Goal: Task Accomplishment & Management: Manage account settings

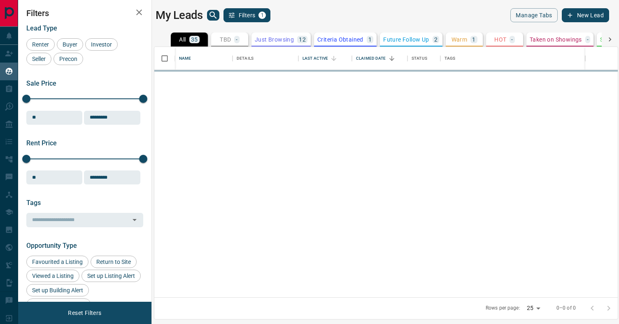
scroll to position [250, 464]
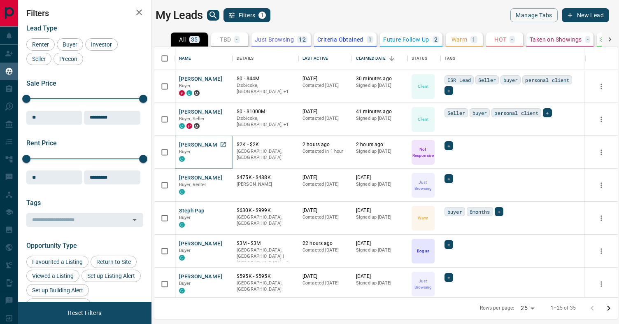
click at [205, 143] on button "[PERSON_NAME]" at bounding box center [200, 145] width 43 height 8
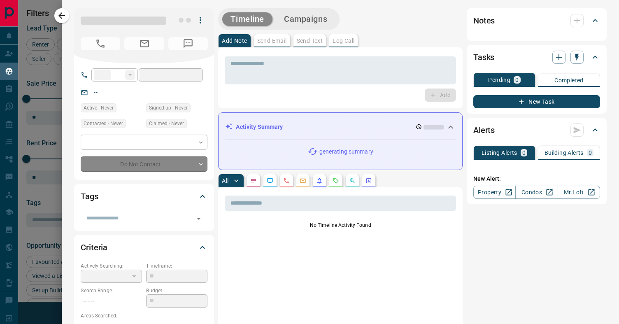
type input "**"
type input "**********"
type input "*"
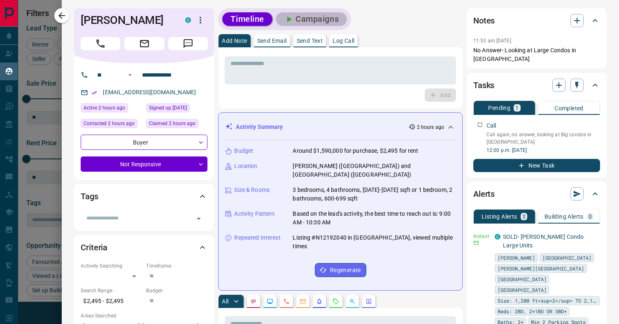
click at [304, 14] on button "Campaigns" at bounding box center [311, 19] width 71 height 14
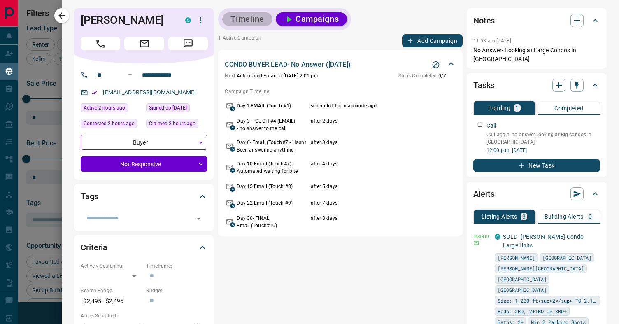
click at [249, 16] on button "Timeline" at bounding box center [247, 19] width 50 height 14
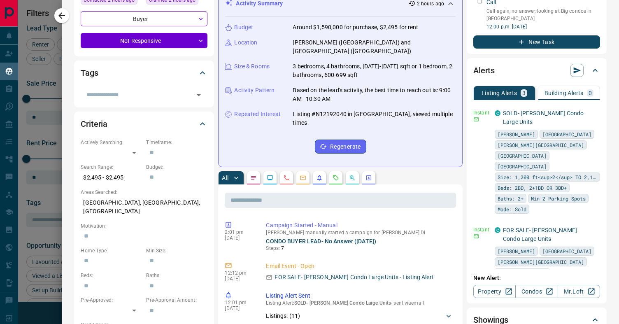
scroll to position [0, 0]
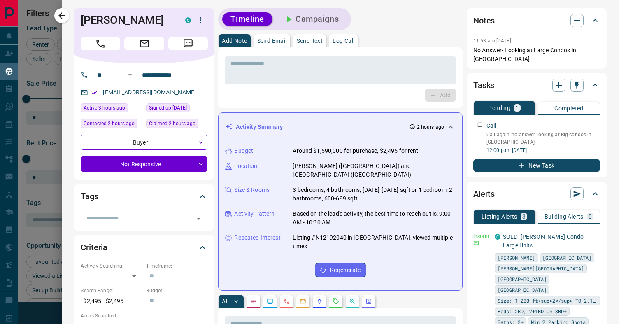
scroll to position [250, 464]
click at [65, 16] on icon "button" at bounding box center [61, 15] width 7 height 7
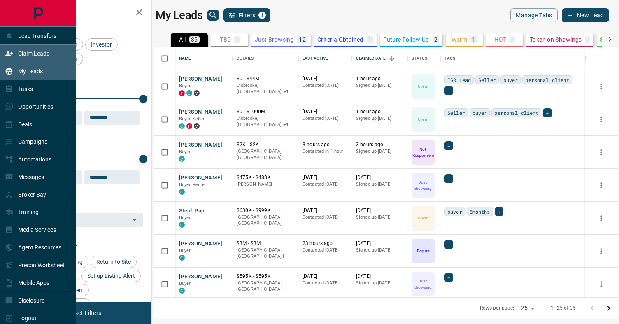
click at [37, 55] on p "Claim Leads" at bounding box center [33, 53] width 31 height 7
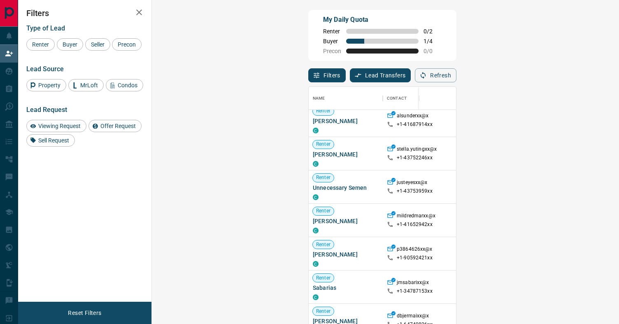
scroll to position [82, 0]
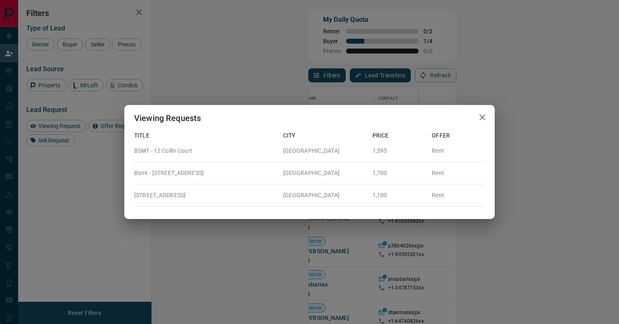
click at [490, 123] on div "Viewing Requests" at bounding box center [309, 118] width 371 height 26
click at [483, 122] on icon "button" at bounding box center [483, 117] width 10 height 10
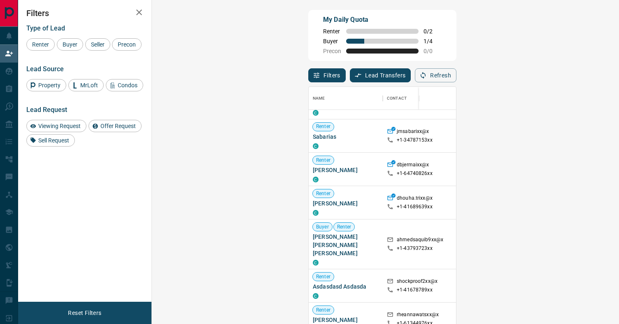
scroll to position [232, 0]
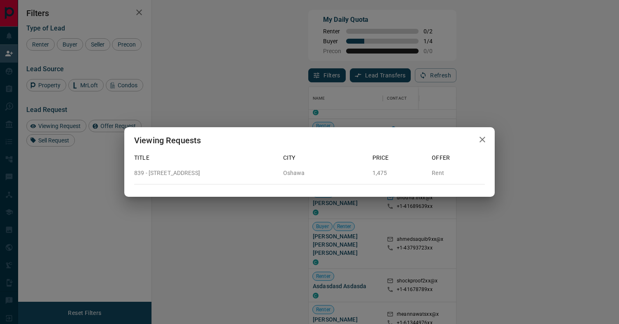
click at [486, 139] on icon "button" at bounding box center [483, 140] width 10 height 10
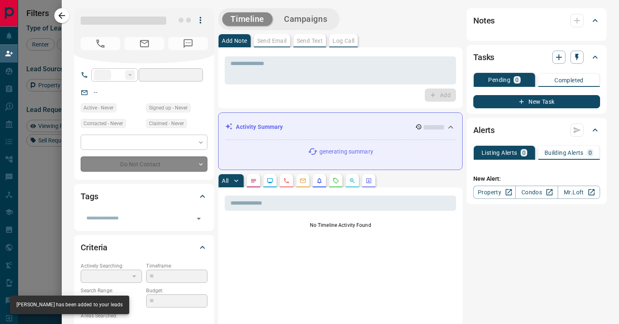
type input "**"
type input "**********"
type input "**"
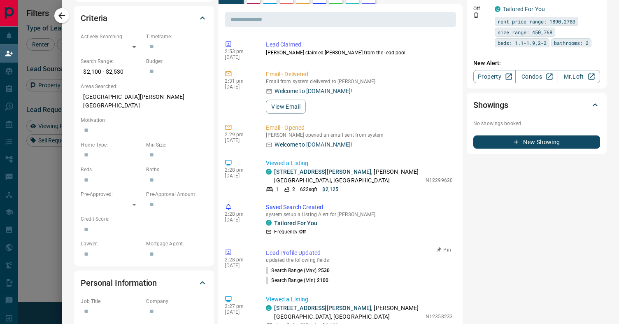
scroll to position [230, 0]
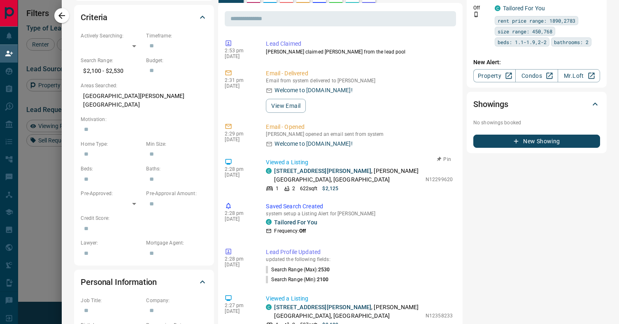
click at [296, 175] on p "4907 - 7890 Jane Street , Vaughan Corporate Centre, Vaughan" at bounding box center [347, 175] width 147 height 17
click at [298, 170] on link "4907 - 7890 Jane Street" at bounding box center [322, 171] width 97 height 7
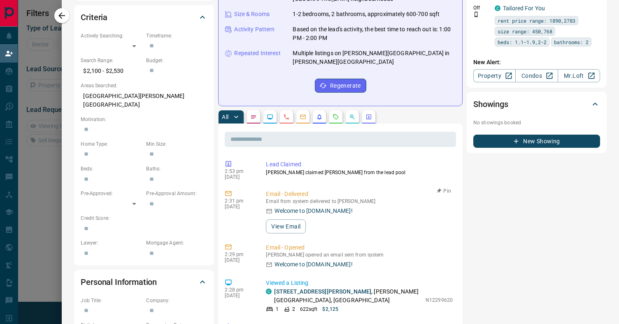
scroll to position [0, 0]
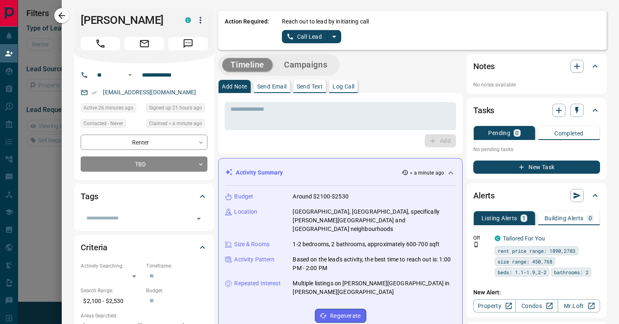
click at [332, 37] on icon "split button" at bounding box center [334, 37] width 10 height 10
click at [309, 66] on li "Log Manual Call" at bounding box center [311, 65] width 50 height 12
click at [324, 39] on button "Log Manual Call" at bounding box center [309, 36] width 54 height 13
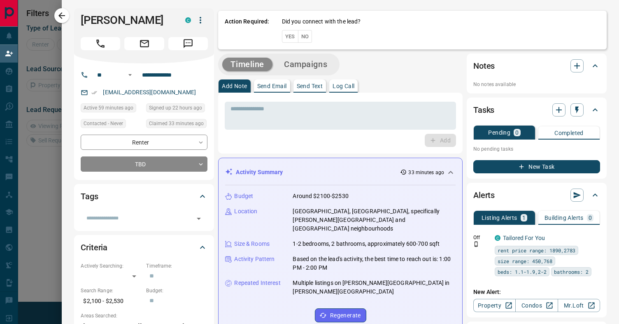
click at [306, 37] on button "No" at bounding box center [305, 36] width 14 height 13
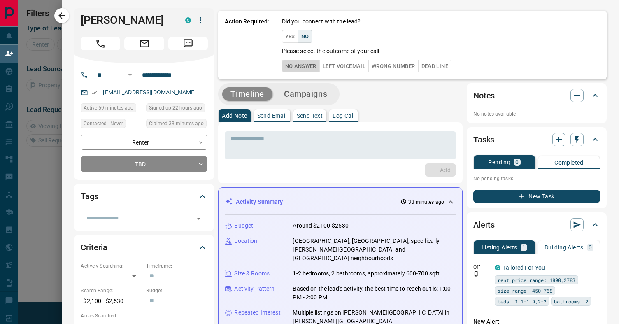
click at [298, 66] on button "No Answer" at bounding box center [301, 66] width 38 height 13
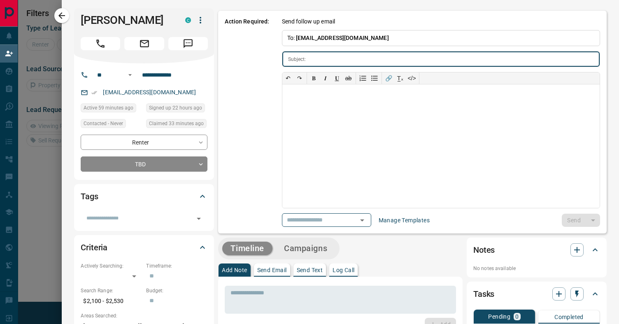
type input "**********"
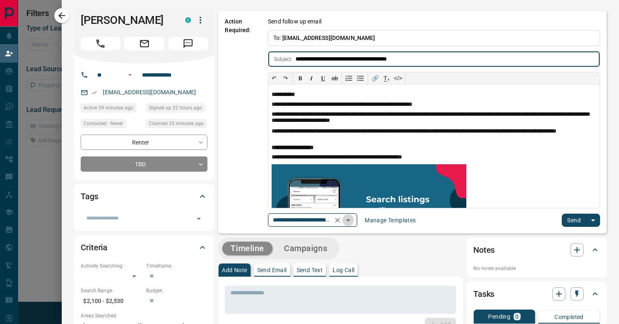
click at [349, 224] on icon "Open" at bounding box center [348, 220] width 10 height 10
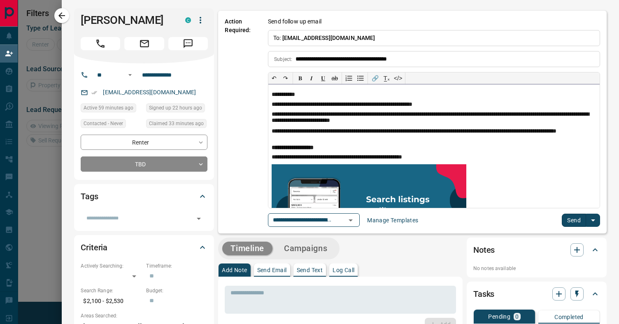
click at [509, 111] on p "**********" at bounding box center [434, 117] width 325 height 13
click at [327, 141] on div "**********" at bounding box center [433, 146] width 331 height 124
click at [582, 224] on button "Send" at bounding box center [574, 220] width 24 height 13
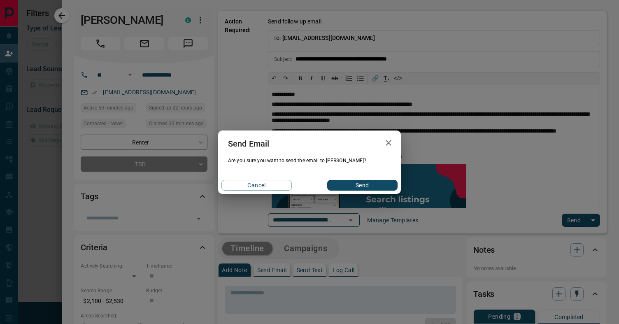
click at [356, 182] on button "Send" at bounding box center [362, 185] width 70 height 11
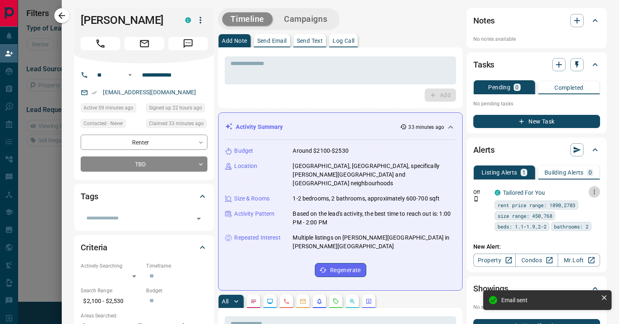
click at [595, 190] on icon "button" at bounding box center [594, 191] width 7 height 7
click at [575, 221] on icon at bounding box center [573, 220] width 6 height 6
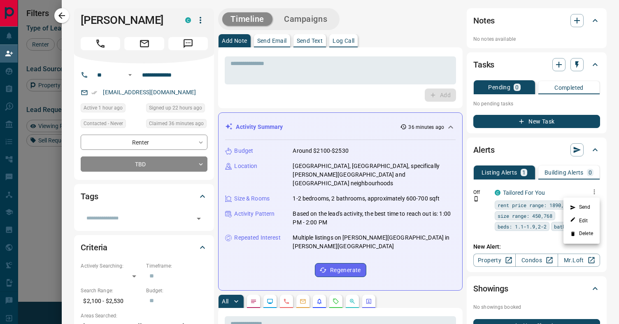
scroll to position [9, 0]
drag, startPoint x: 58, startPoint y: 15, endPoint x: 66, endPoint y: 16, distance: 7.4
click at [58, 15] on div at bounding box center [309, 162] width 619 height 324
click at [60, 16] on icon "button" at bounding box center [61, 15] width 7 height 7
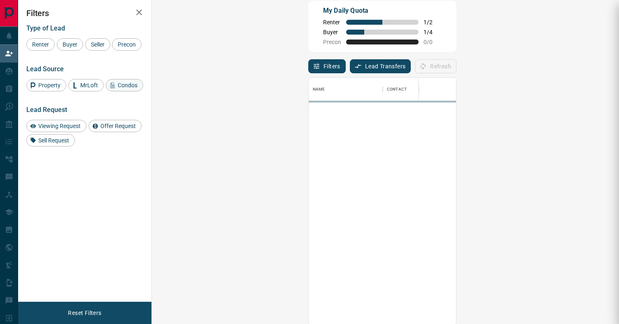
scroll to position [246, 450]
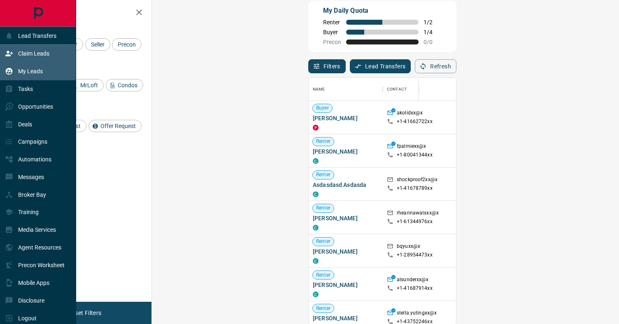
click at [18, 72] on p "My Leads" at bounding box center [30, 71] width 25 height 7
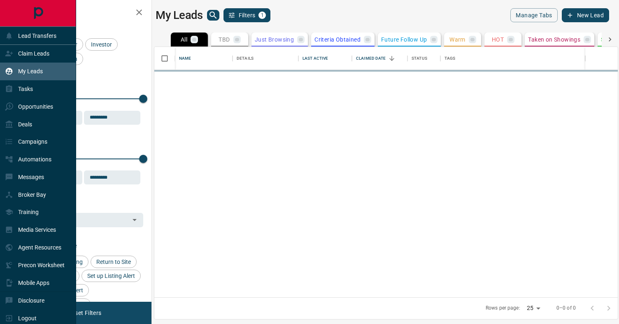
scroll to position [250, 464]
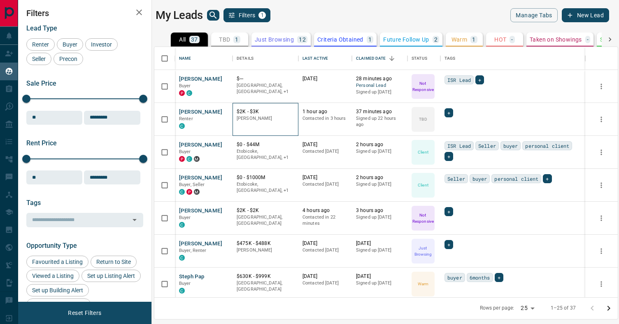
click at [233, 127] on div "$2K - $3K Vaughan" at bounding box center [266, 119] width 66 height 33
click at [198, 110] on button "Dillion Bovell" at bounding box center [200, 112] width 43 height 8
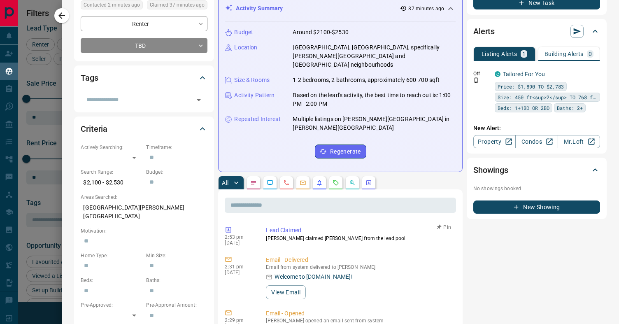
scroll to position [0, 0]
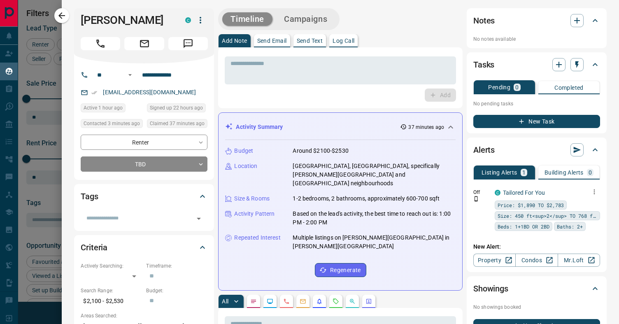
click at [597, 193] on icon "button" at bounding box center [594, 191] width 7 height 7
click at [581, 222] on link "Edit" at bounding box center [579, 221] width 18 height 8
click at [469, 236] on div at bounding box center [309, 162] width 619 height 324
drag, startPoint x: 60, startPoint y: 17, endPoint x: 64, endPoint y: 30, distance: 13.7
click at [60, 17] on icon "button" at bounding box center [62, 16] width 10 height 10
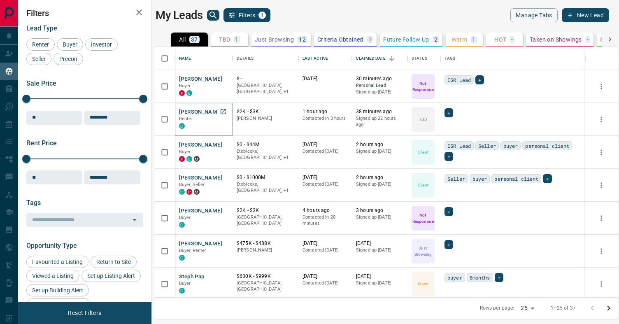
click at [198, 111] on button "Dillion Bovell" at bounding box center [200, 112] width 43 height 8
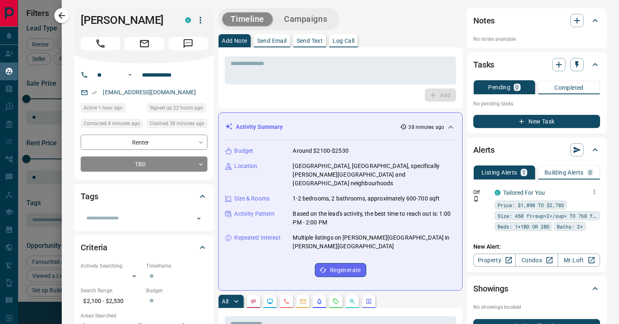
click at [594, 191] on icon "button" at bounding box center [594, 191] width 1 height 5
click at [584, 218] on link "Edit" at bounding box center [579, 221] width 18 height 8
drag, startPoint x: 538, startPoint y: 121, endPoint x: 532, endPoint y: 123, distance: 6.1
click at [538, 121] on div at bounding box center [309, 162] width 619 height 324
click at [521, 123] on icon "button" at bounding box center [522, 121] width 5 height 5
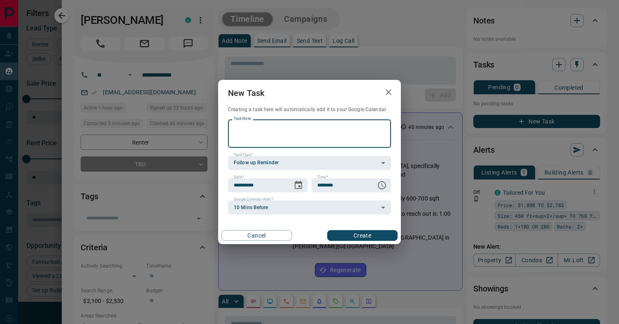
click at [278, 135] on textarea "Task Note" at bounding box center [310, 133] width 152 height 21
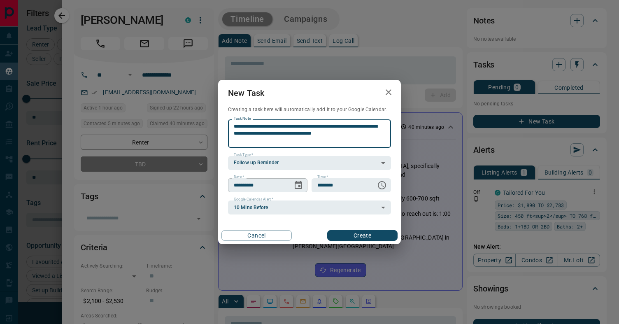
type textarea "**********"
drag, startPoint x: 267, startPoint y: 187, endPoint x: 280, endPoint y: 187, distance: 13.2
click at [268, 187] on input "**********" at bounding box center [257, 185] width 59 height 14
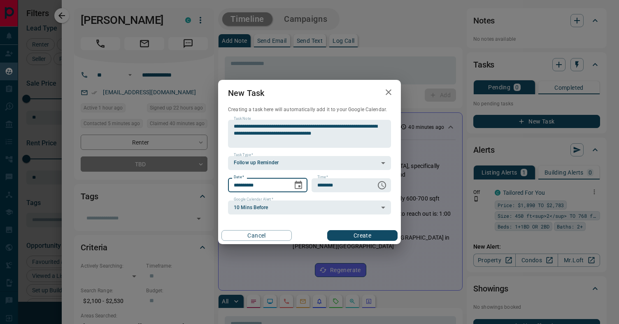
click at [299, 187] on icon "Choose date, selected date is Sep 16, 2025" at bounding box center [299, 185] width 10 height 10
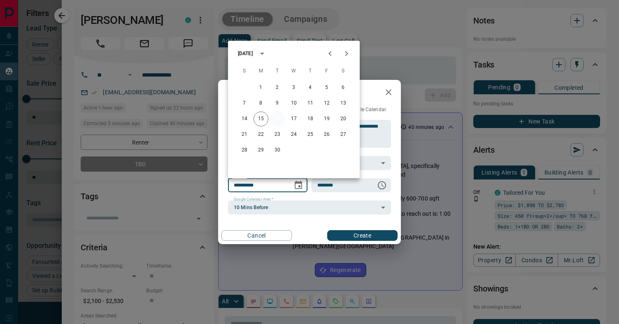
click at [280, 118] on button "16" at bounding box center [277, 119] width 15 height 15
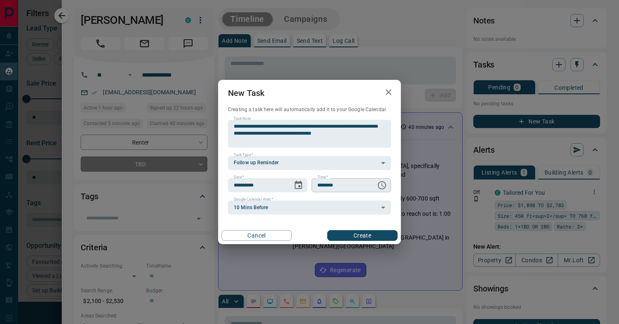
click at [337, 185] on input "********" at bounding box center [341, 185] width 59 height 14
click at [334, 188] on input "********" at bounding box center [341, 185] width 59 height 14
type input "********"
click at [345, 234] on button "Create" at bounding box center [362, 235] width 70 height 11
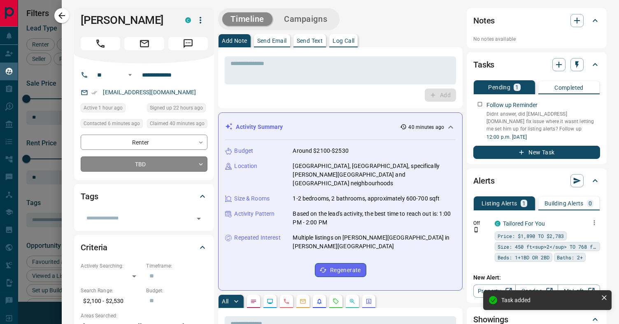
click at [189, 162] on body "Lead Transfers Claim Leads My Leads Tasks Opportunities Deals Campaigns Automat…" at bounding box center [309, 157] width 619 height 314
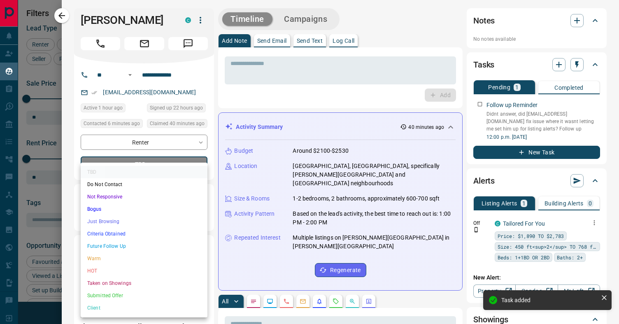
click at [156, 192] on li "Not Responsive" at bounding box center [144, 197] width 127 height 12
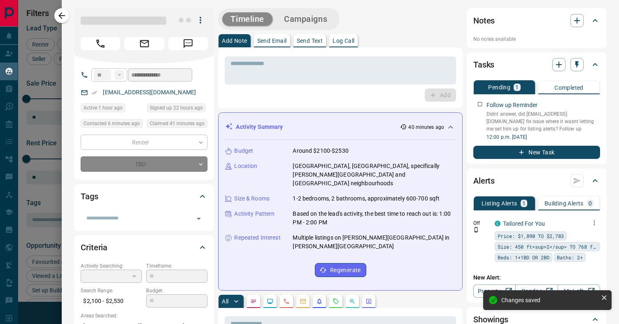
type input "*"
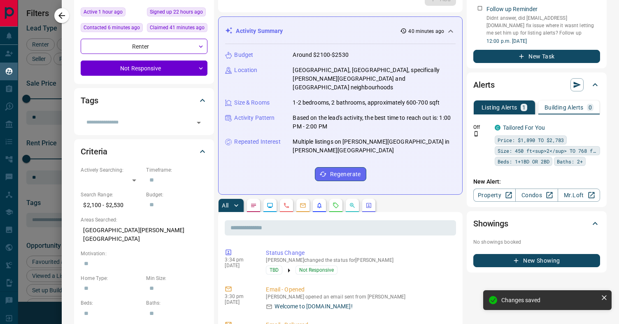
scroll to position [96, 0]
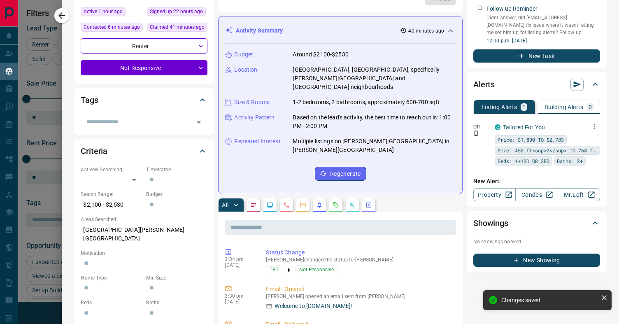
click at [594, 127] on icon "button" at bounding box center [594, 126] width 7 height 7
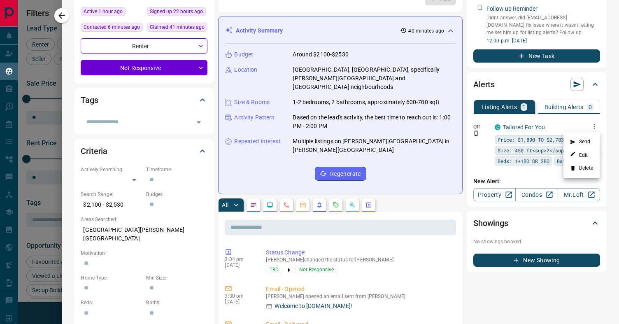
click at [59, 18] on div at bounding box center [309, 162] width 619 height 324
click at [64, 17] on icon "button" at bounding box center [62, 16] width 10 height 10
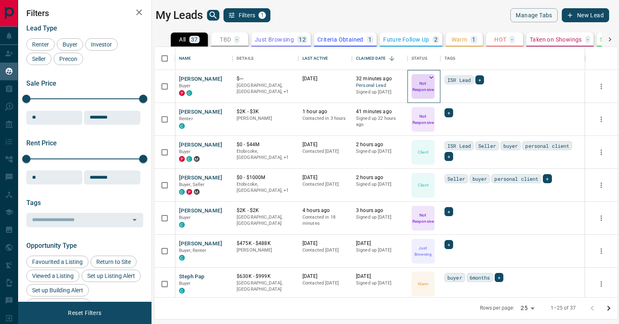
click at [423, 89] on p "Not Responsive" at bounding box center [423, 86] width 21 height 12
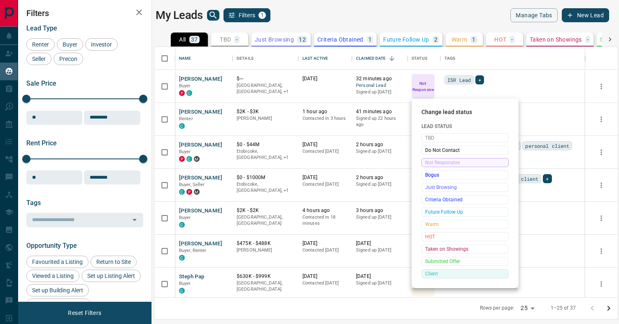
click at [441, 274] on span "Client" at bounding box center [465, 274] width 80 height 8
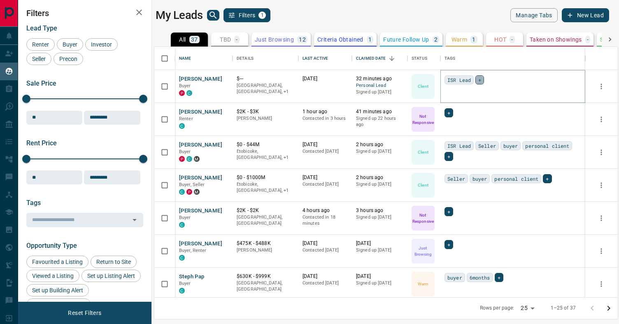
click at [481, 79] on span "+" at bounding box center [480, 80] width 3 height 8
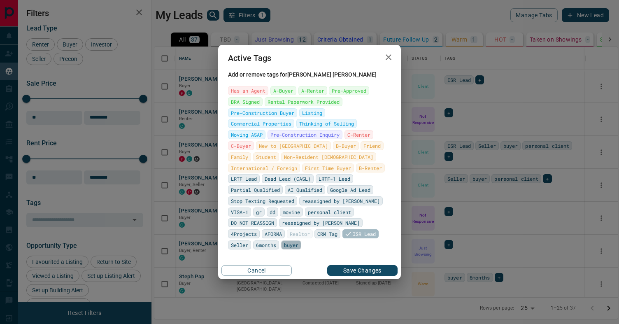
click at [299, 241] on span "buyer" at bounding box center [291, 245] width 14 height 8
click at [308, 216] on span "personal client" at bounding box center [329, 212] width 43 height 8
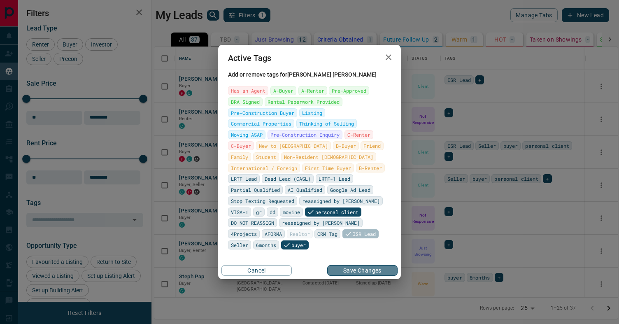
click at [359, 270] on button "Save Changes" at bounding box center [362, 270] width 70 height 11
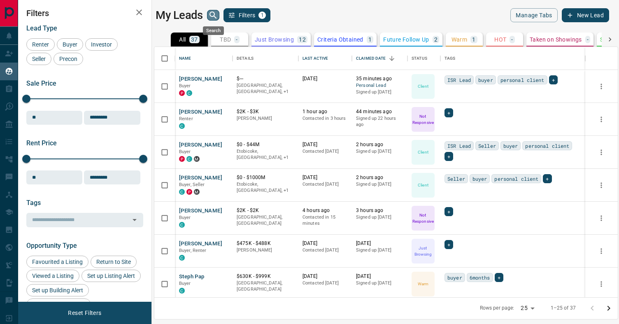
click at [217, 14] on icon "search button" at bounding box center [213, 15] width 10 height 10
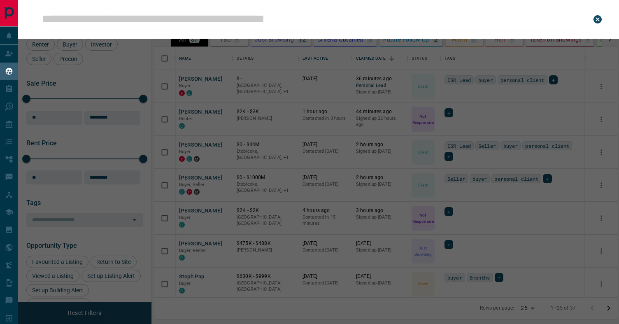
click at [163, 17] on input "Leads Search Bar" at bounding box center [310, 20] width 539 height 26
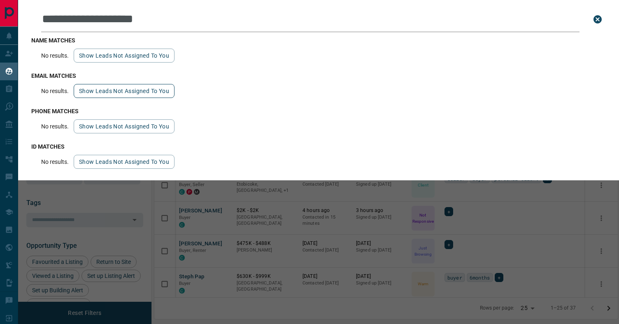
type input "**********"
click at [107, 94] on button "Show leads not assigned to you" at bounding box center [124, 91] width 101 height 14
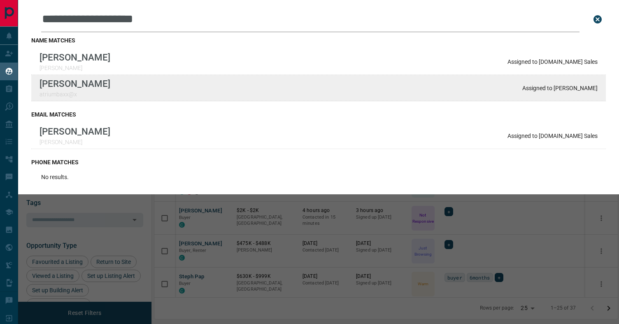
click at [110, 89] on div "Antoinette Triumbari atriumbaxx@x" at bounding box center [75, 87] width 71 height 19
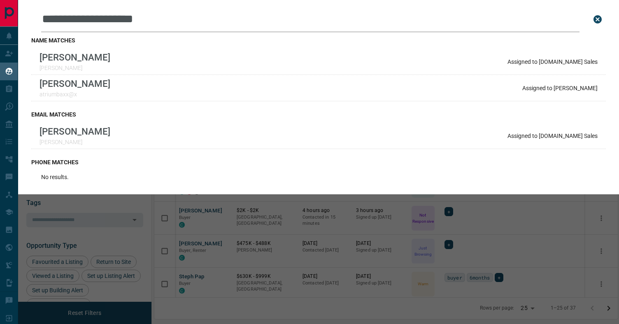
drag, startPoint x: 226, startPoint y: 254, endPoint x: 116, endPoint y: 3, distance: 274.4
click at [226, 254] on div "**********" at bounding box center [327, 162] width 619 height 324
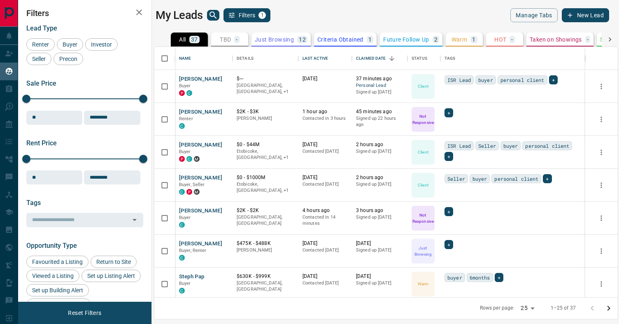
click at [209, 18] on button "search button" at bounding box center [213, 15] width 12 height 11
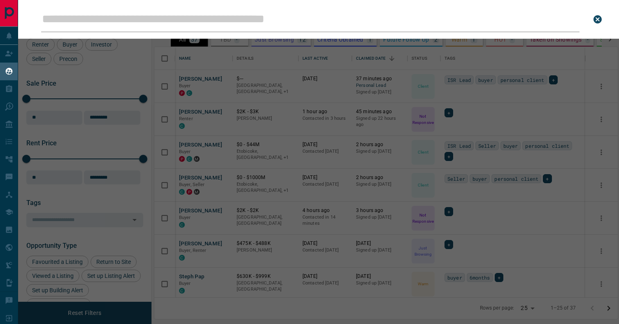
click at [182, 22] on input "Leads Search Bar" at bounding box center [310, 20] width 539 height 26
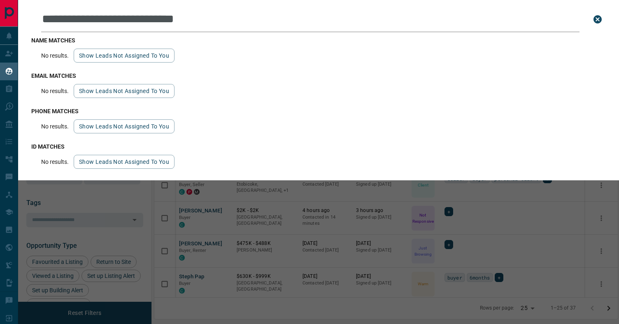
drag, startPoint x: 87, startPoint y: 20, endPoint x: -17, endPoint y: 19, distance: 104.6
click at [0, 19] on html "**********" at bounding box center [309, 162] width 619 height 324
type input "**********"
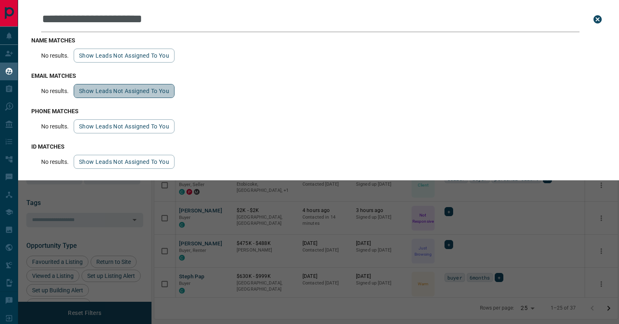
click at [88, 91] on button "Show leads not assigned to you" at bounding box center [124, 91] width 101 height 14
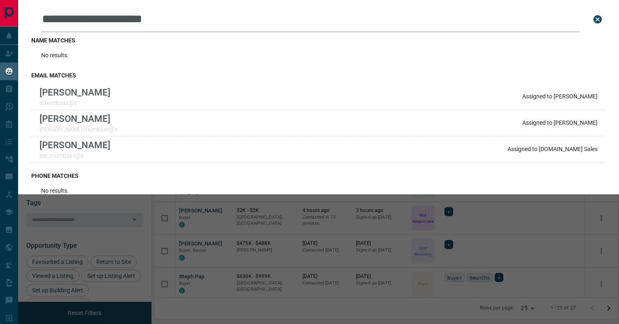
drag, startPoint x: 259, startPoint y: 242, endPoint x: 254, endPoint y: 237, distance: 6.4
click at [259, 242] on div "**********" at bounding box center [327, 162] width 619 height 324
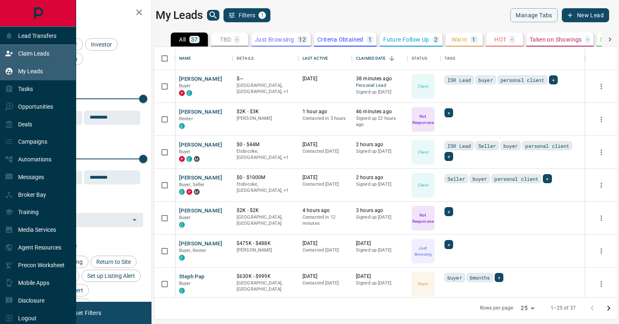
click at [13, 56] on icon at bounding box center [9, 53] width 8 height 8
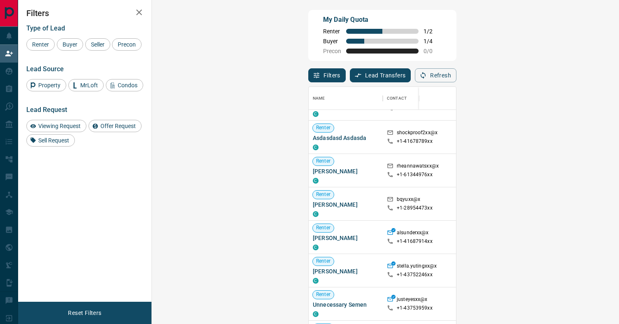
scroll to position [89, 0]
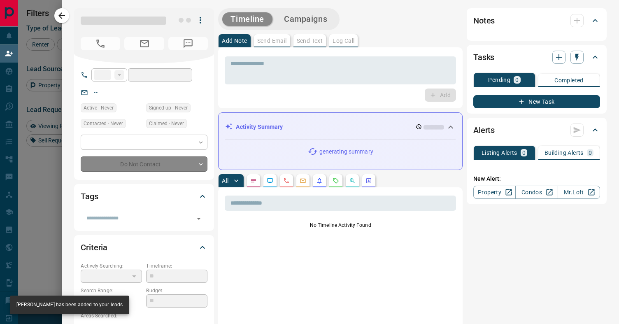
type input "**"
type input "**********"
type input "*"
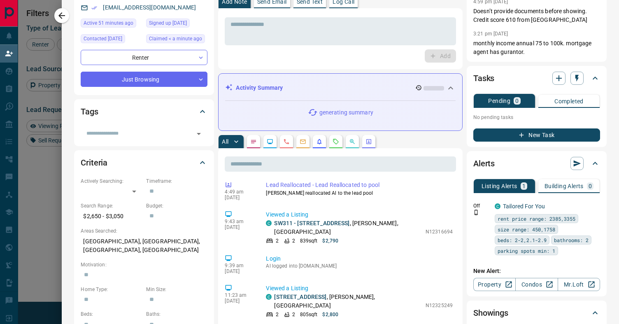
scroll to position [179, 0]
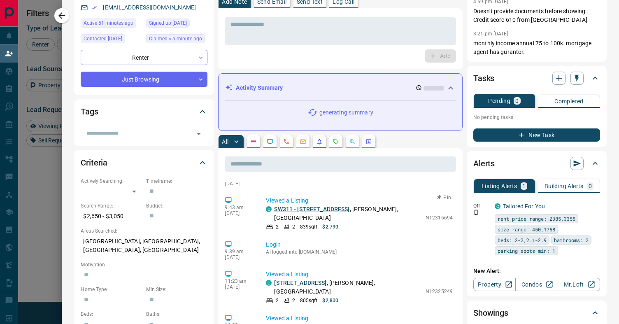
click at [293, 208] on link "SW311 - 9191 Yonge Street" at bounding box center [311, 209] width 75 height 7
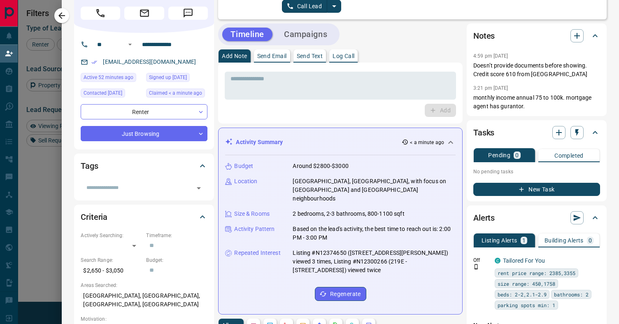
scroll to position [0, 0]
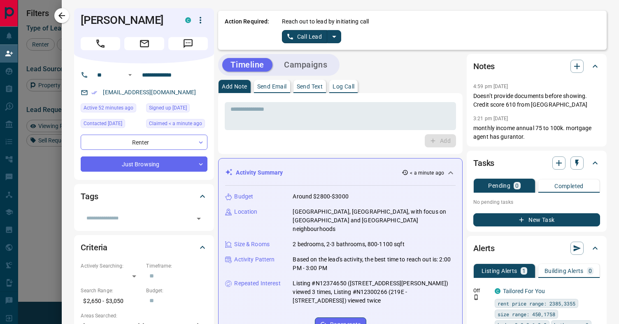
click at [201, 16] on icon "button" at bounding box center [201, 20] width 10 height 10
click at [189, 48] on li "Reallocate" at bounding box center [183, 49] width 49 height 12
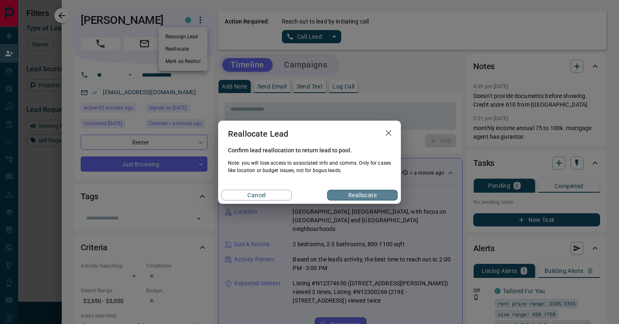
click at [358, 194] on button "Reallocate" at bounding box center [362, 195] width 70 height 11
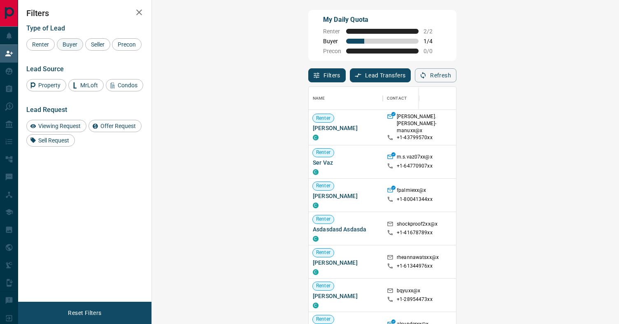
click at [75, 46] on span "Buyer" at bounding box center [70, 44] width 21 height 7
